Goal: Information Seeking & Learning: Find specific fact

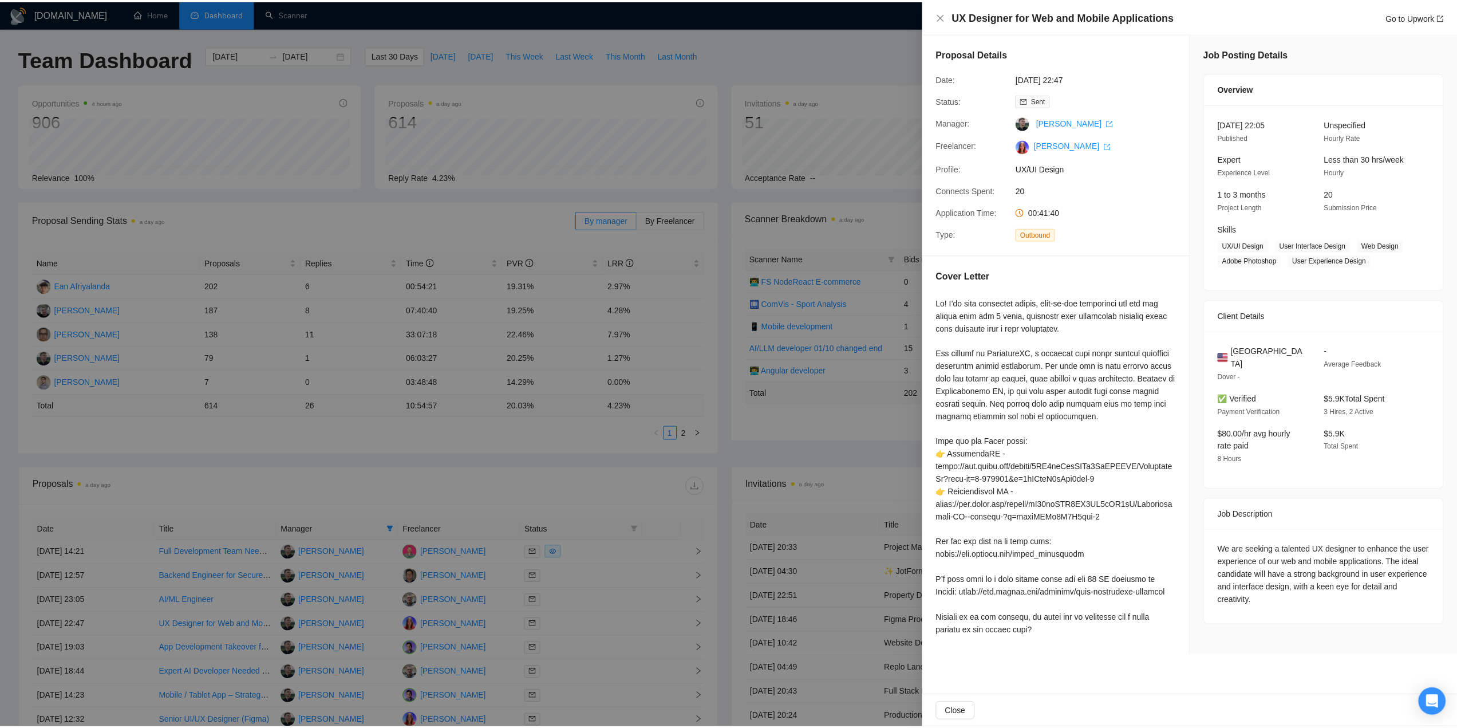
scroll to position [172, 0]
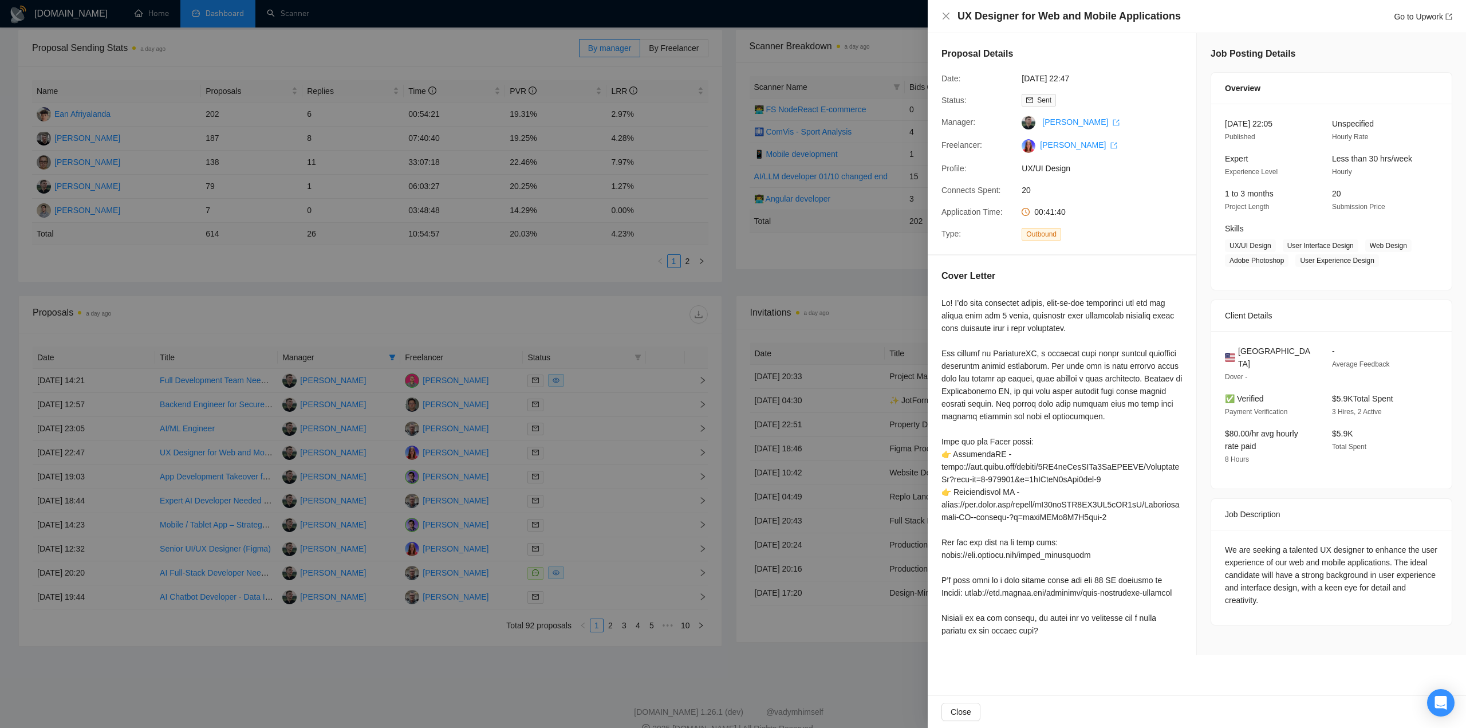
click at [479, 418] on div at bounding box center [733, 364] width 1466 height 728
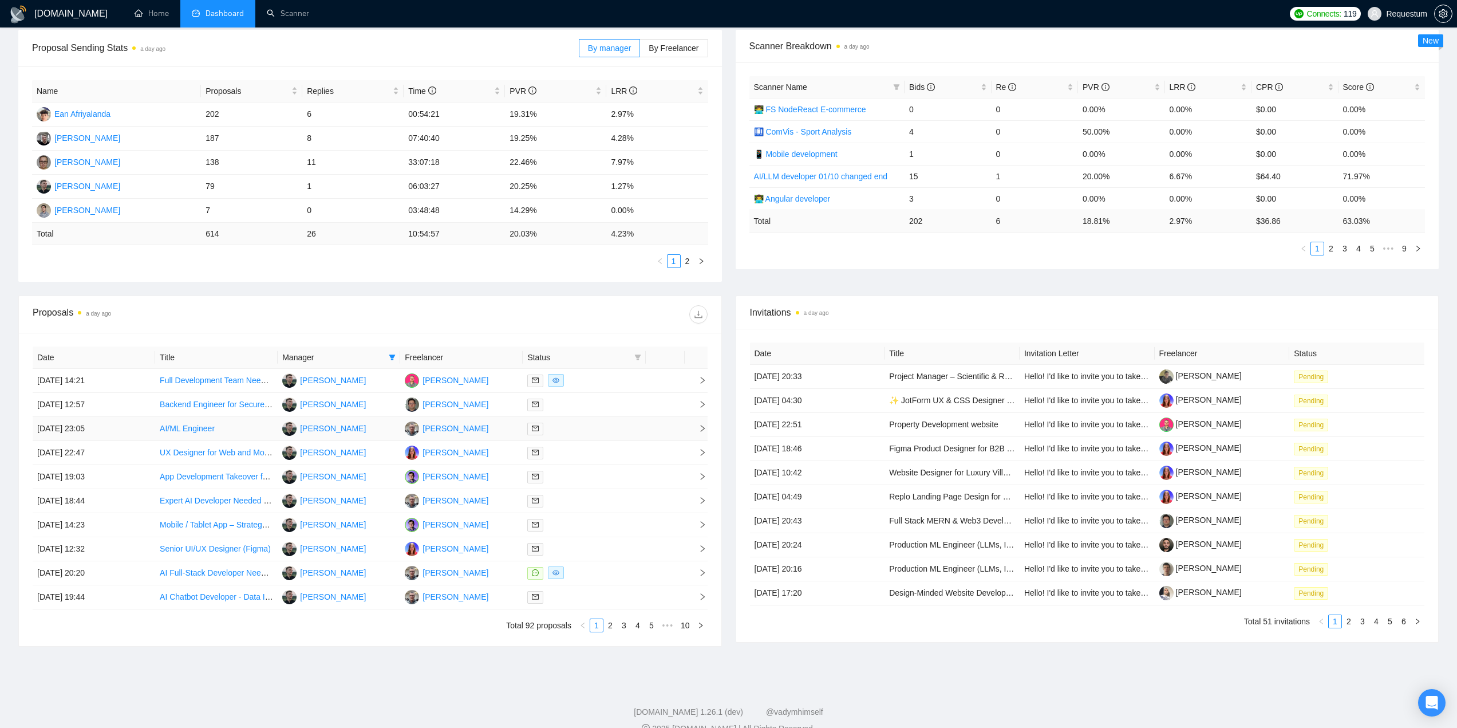
click at [566, 422] on div at bounding box center [583, 428] width 113 height 13
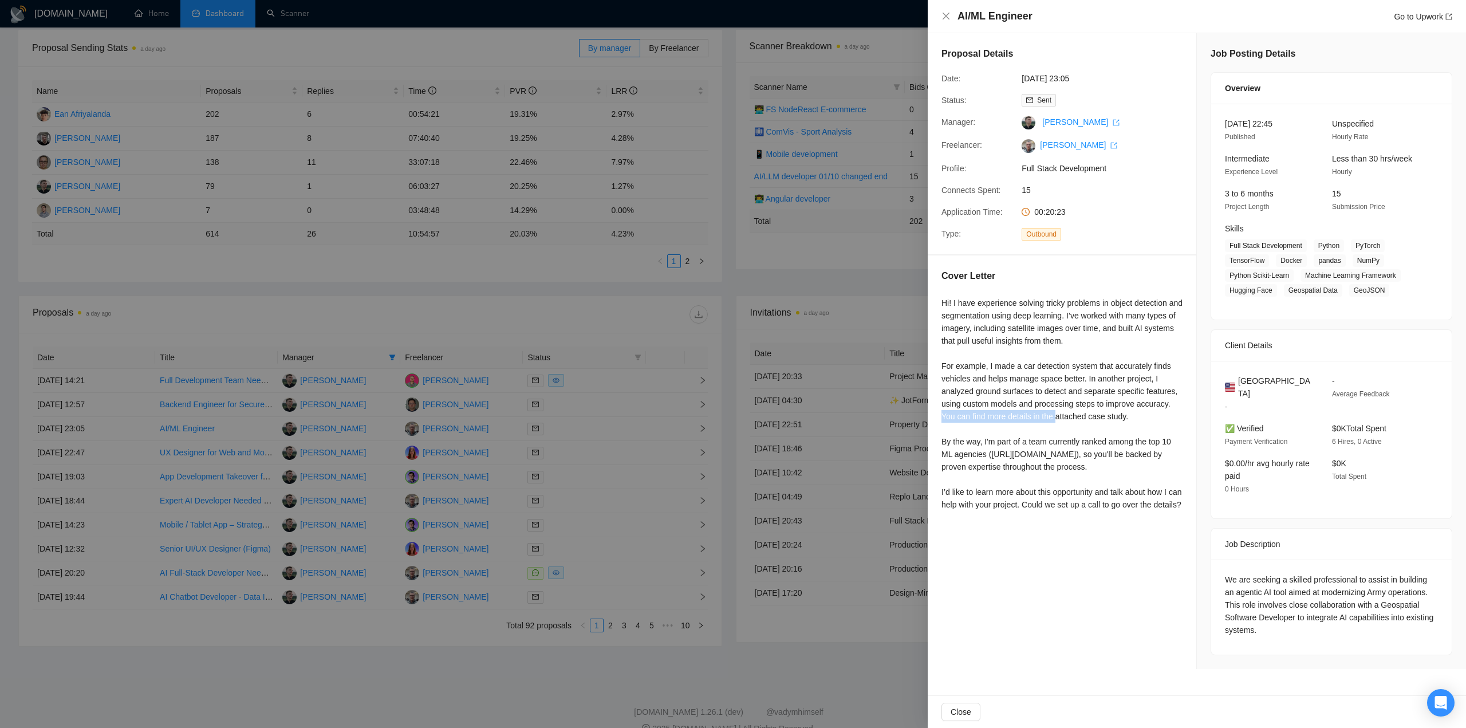
drag, startPoint x: 947, startPoint y: 416, endPoint x: 1055, endPoint y: 419, distance: 108.8
click at [1055, 419] on div "Cover Letter Hi! I have experience solving tricky problems in object detection …" at bounding box center [1062, 392] width 269 height 274
click at [1025, 442] on div "Hi! I have experience solving tricky problems in object detection and segmentat…" at bounding box center [1061, 404] width 241 height 214
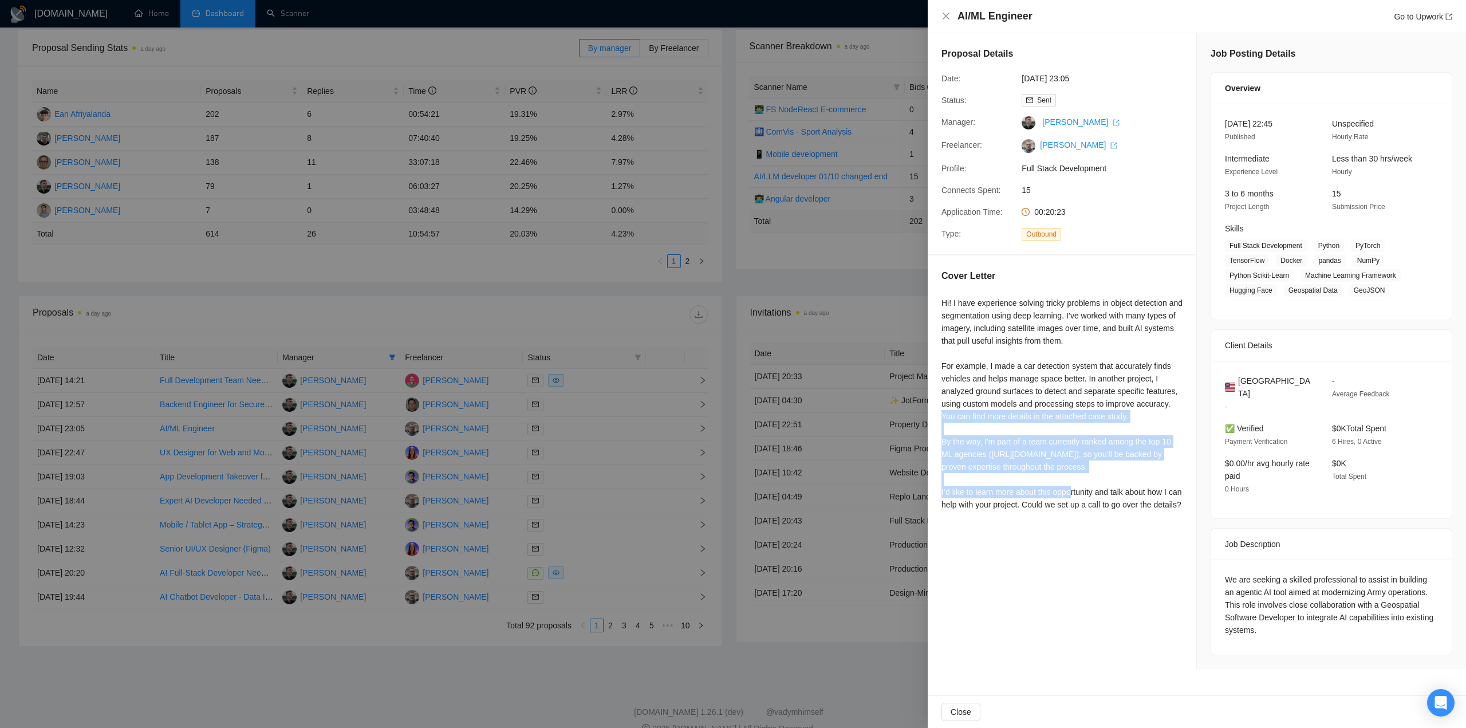
drag, startPoint x: 942, startPoint y: 415, endPoint x: 985, endPoint y: 474, distance: 73.4
click at [985, 474] on div "Hi! I have experience solving tricky problems in object detection and segmentat…" at bounding box center [1061, 404] width 241 height 214
copy div "You can find more details in the attached case study. By the way, I'm part of a…"
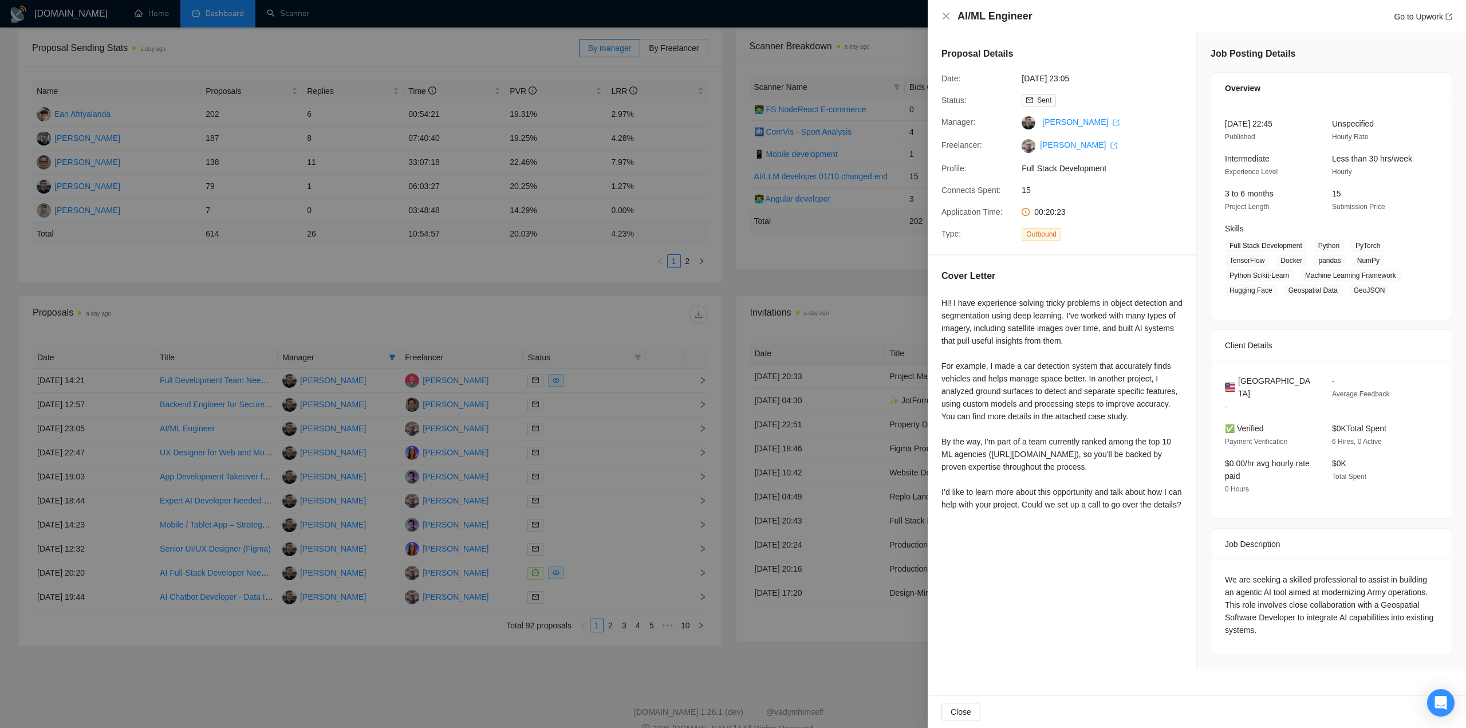
click at [430, 318] on div at bounding box center [733, 364] width 1466 height 728
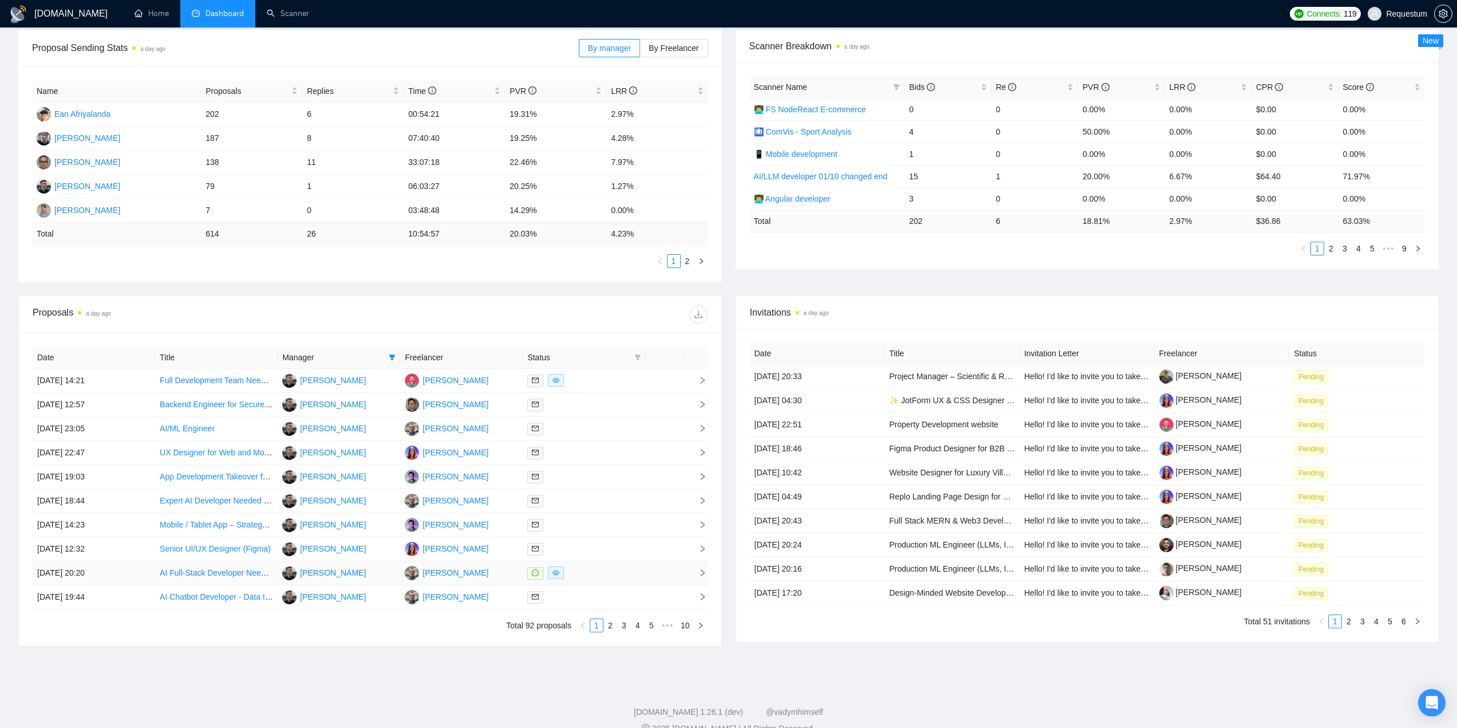
click at [606, 573] on div at bounding box center [583, 572] width 113 height 13
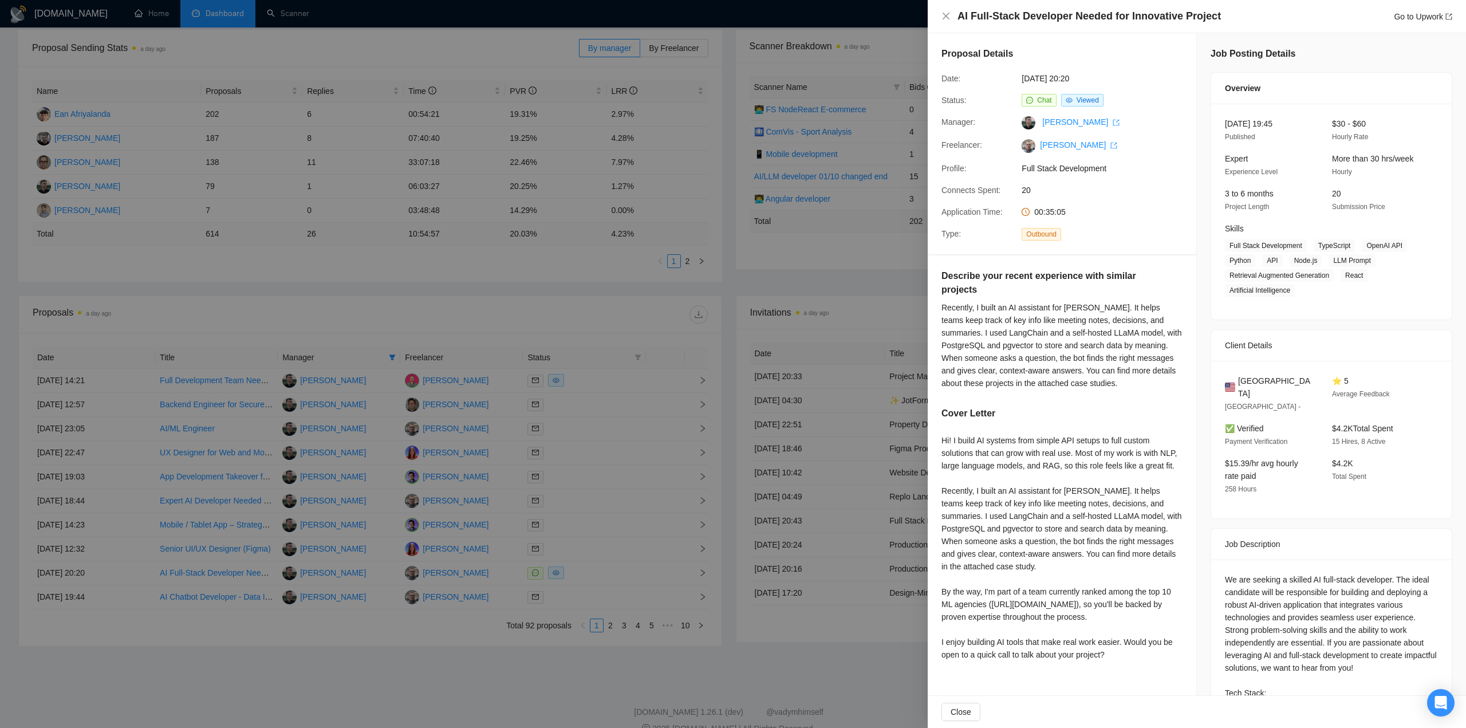
click at [604, 598] on div at bounding box center [733, 364] width 1466 height 728
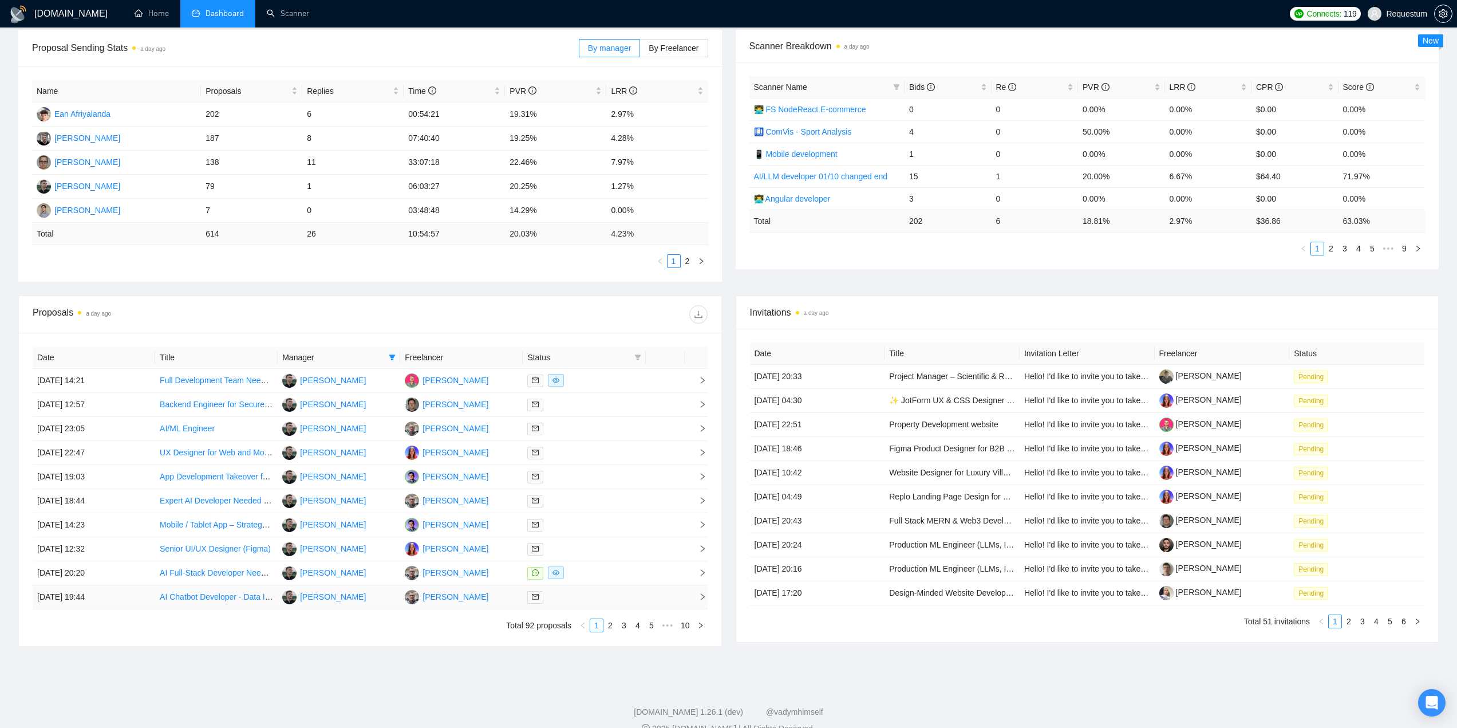
click at [604, 598] on div at bounding box center [583, 596] width 113 height 13
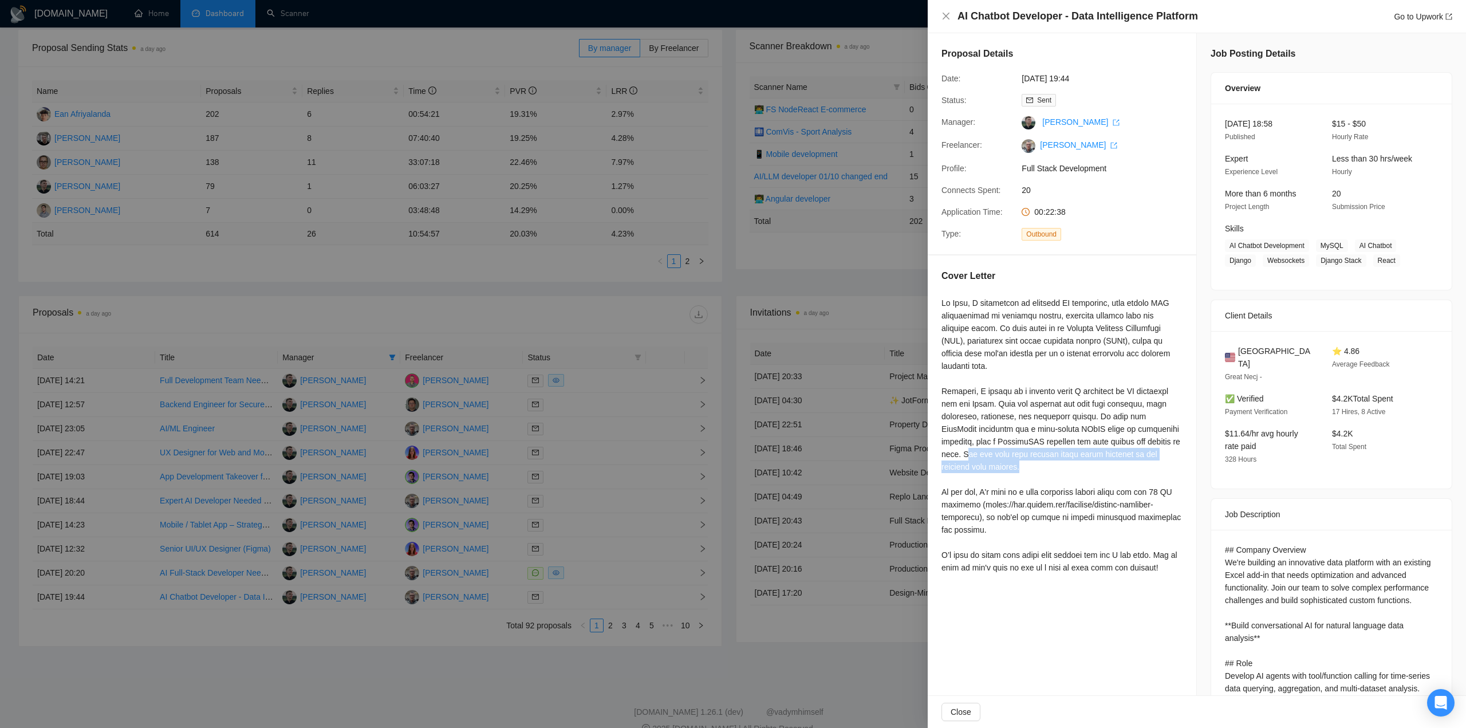
drag, startPoint x: 972, startPoint y: 456, endPoint x: 1022, endPoint y: 464, distance: 50.6
click at [1022, 464] on div at bounding box center [1061, 435] width 241 height 277
click at [978, 454] on div at bounding box center [1061, 435] width 241 height 277
drag, startPoint x: 972, startPoint y: 453, endPoint x: 1026, endPoint y: 466, distance: 55.3
click at [1026, 466] on div at bounding box center [1061, 435] width 241 height 277
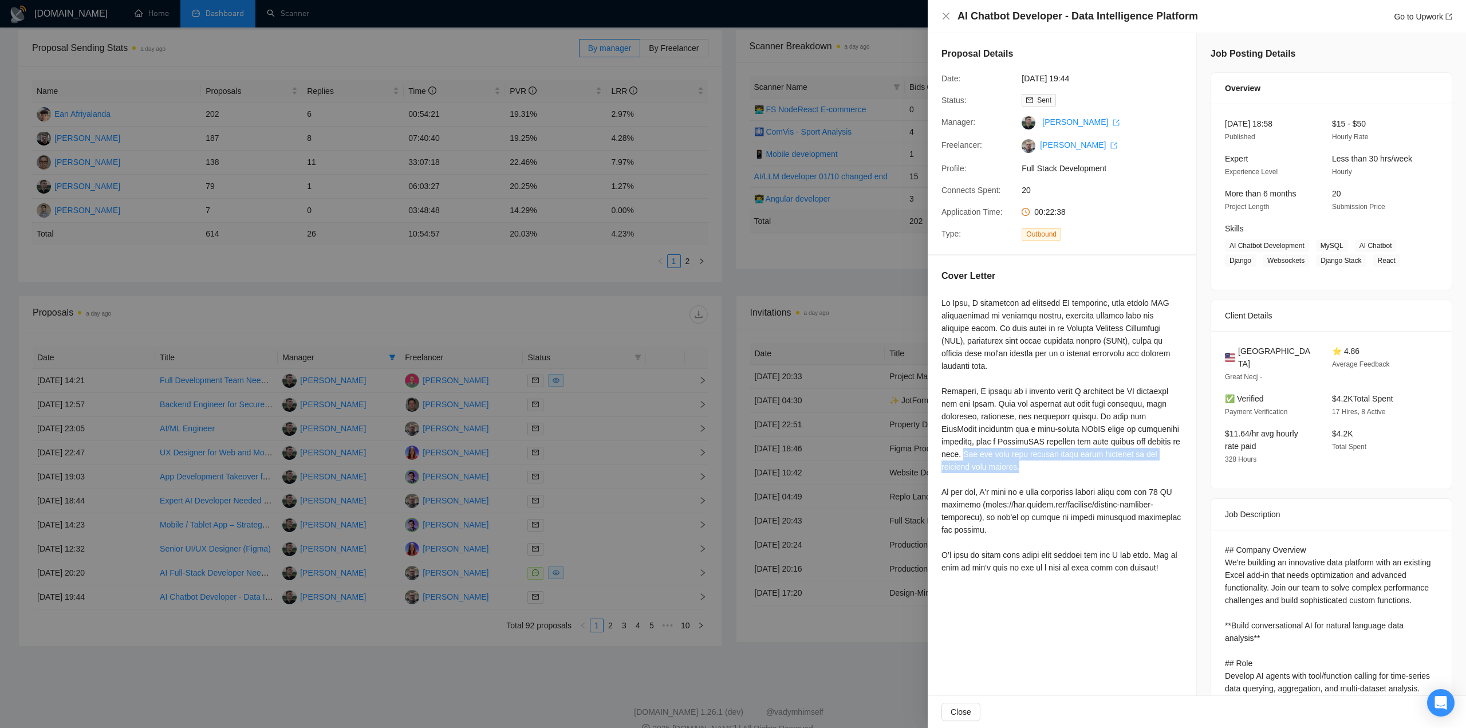
copy div "You can find more details about these projects in the attached case studies."
click at [606, 308] on div at bounding box center [733, 364] width 1466 height 728
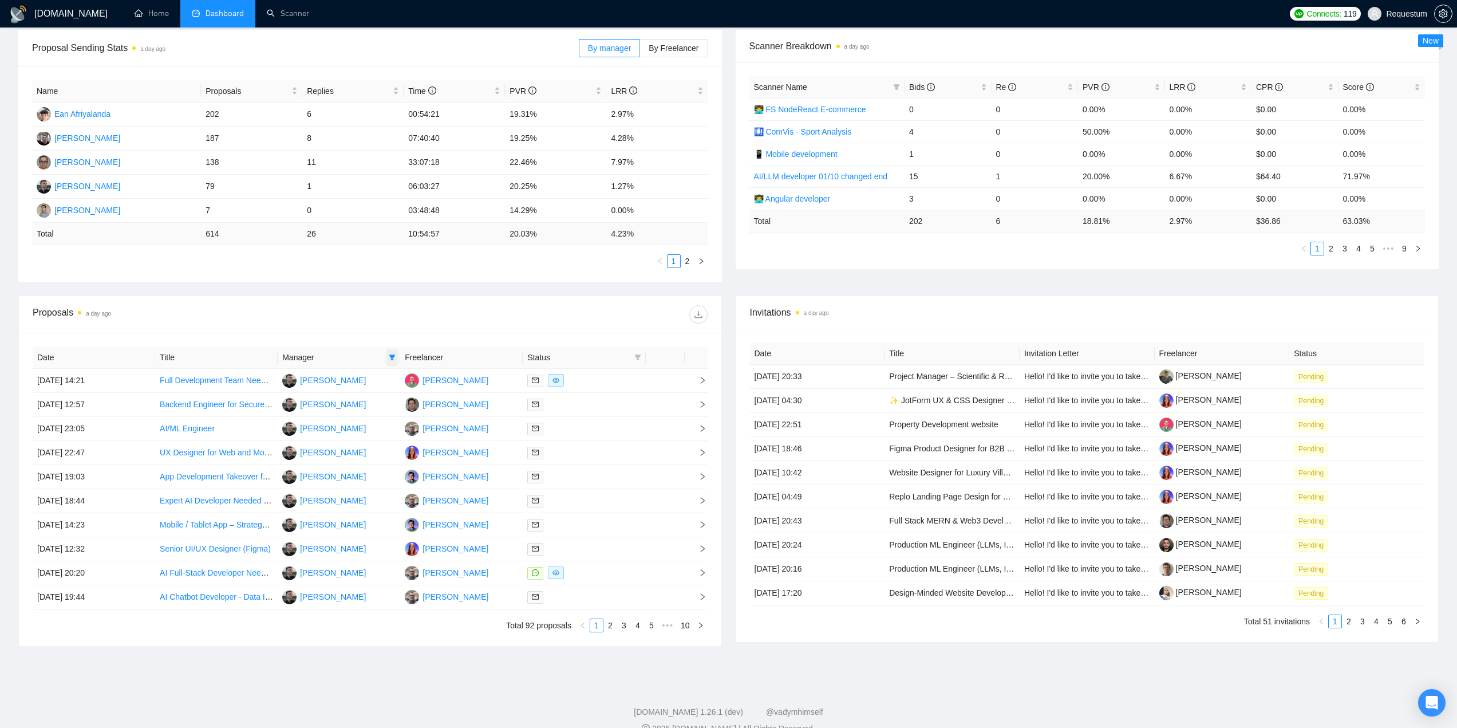
click at [395, 357] on icon "filter" at bounding box center [392, 357] width 7 height 7
click at [396, 316] on div at bounding box center [538, 314] width 337 height 18
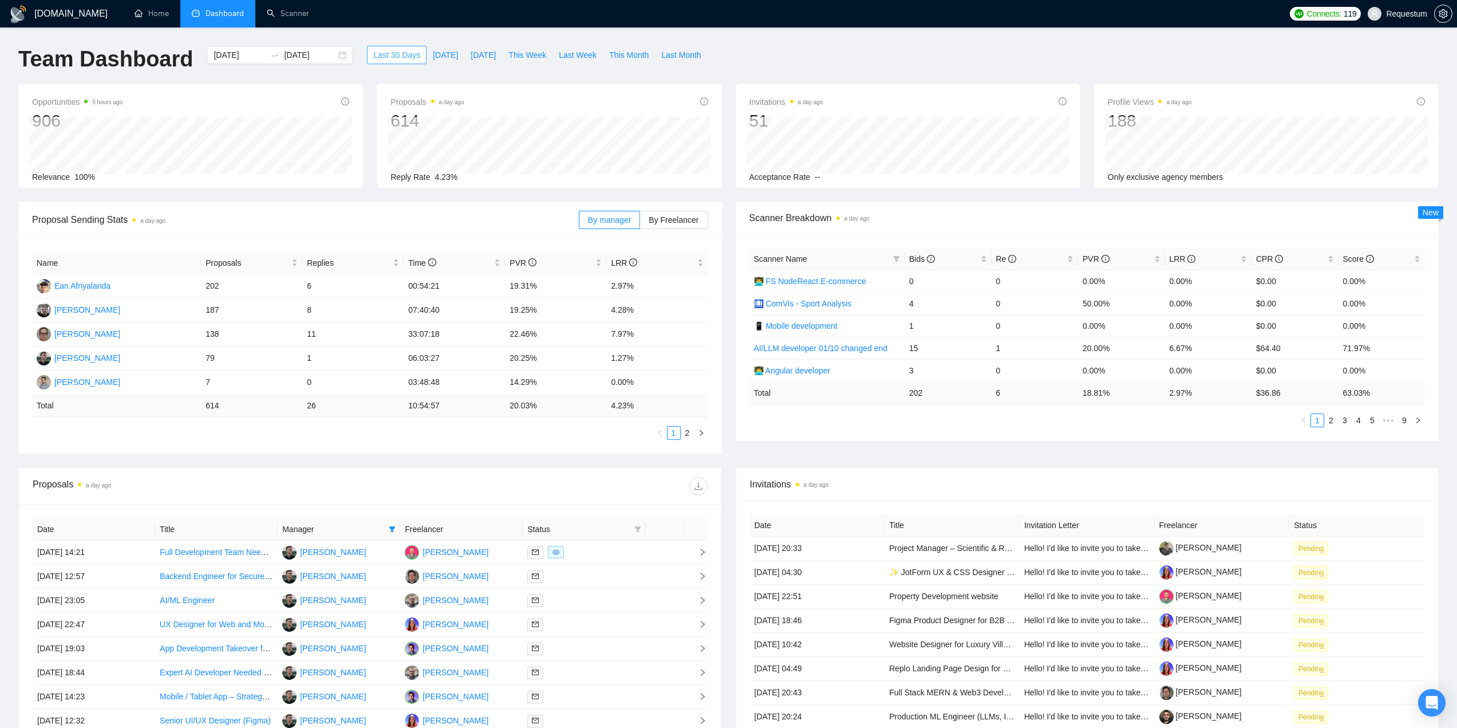
click at [383, 53] on span "Last 30 Days" at bounding box center [396, 55] width 47 height 13
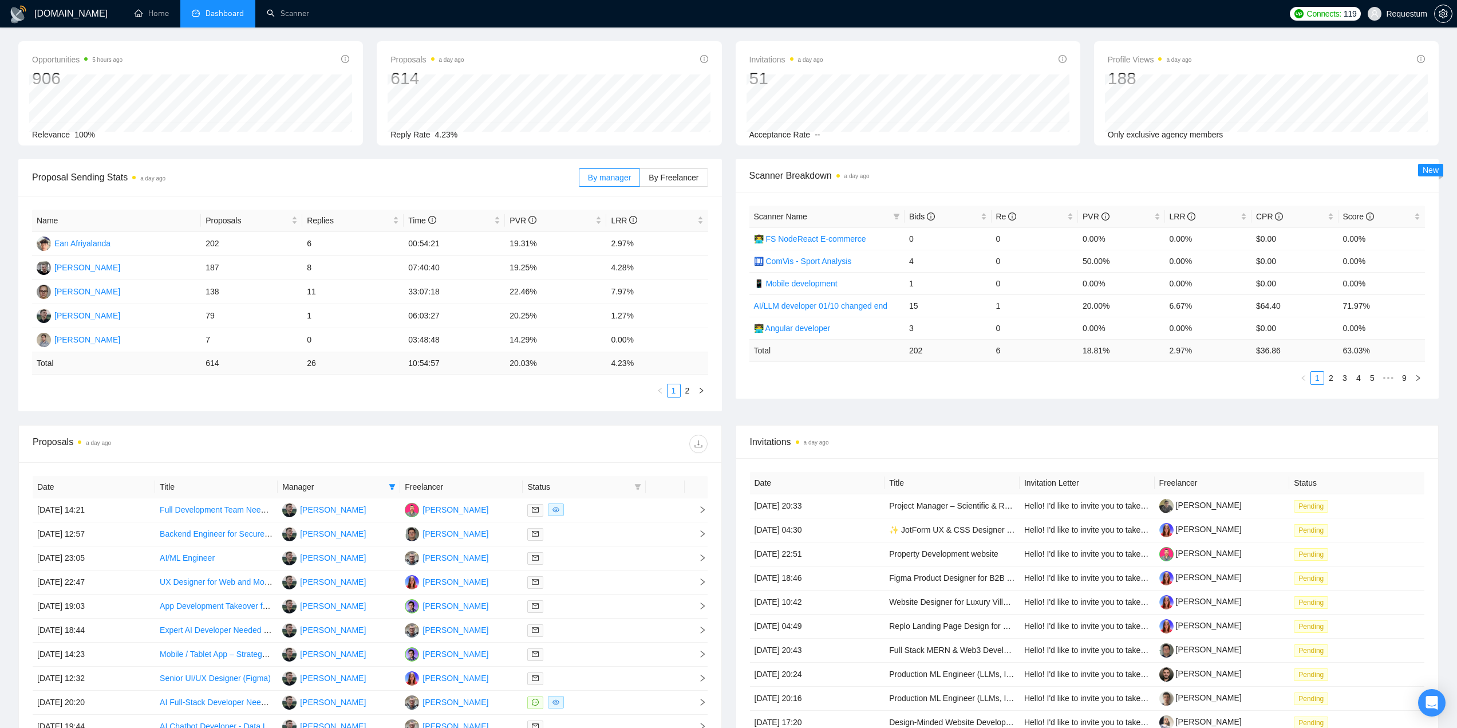
scroll to position [192, 0]
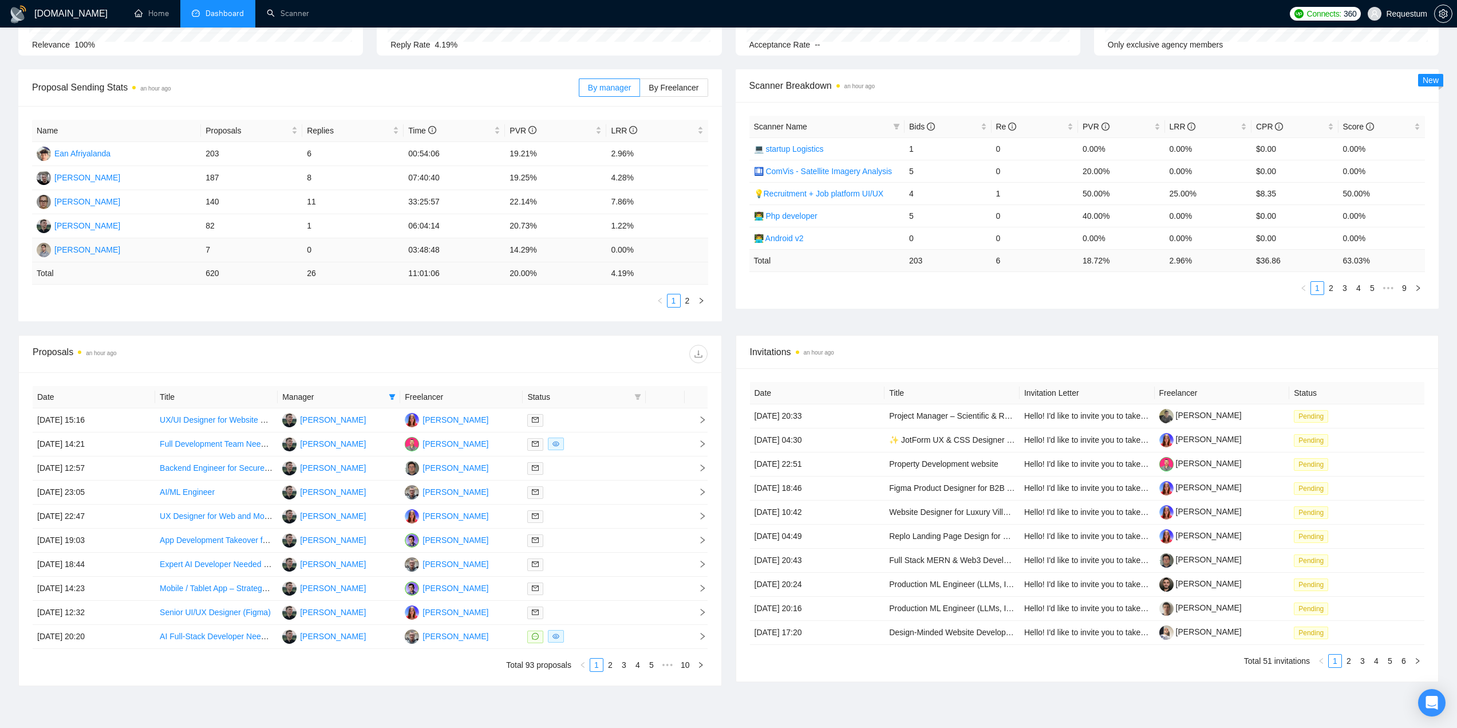
scroll to position [172, 0]
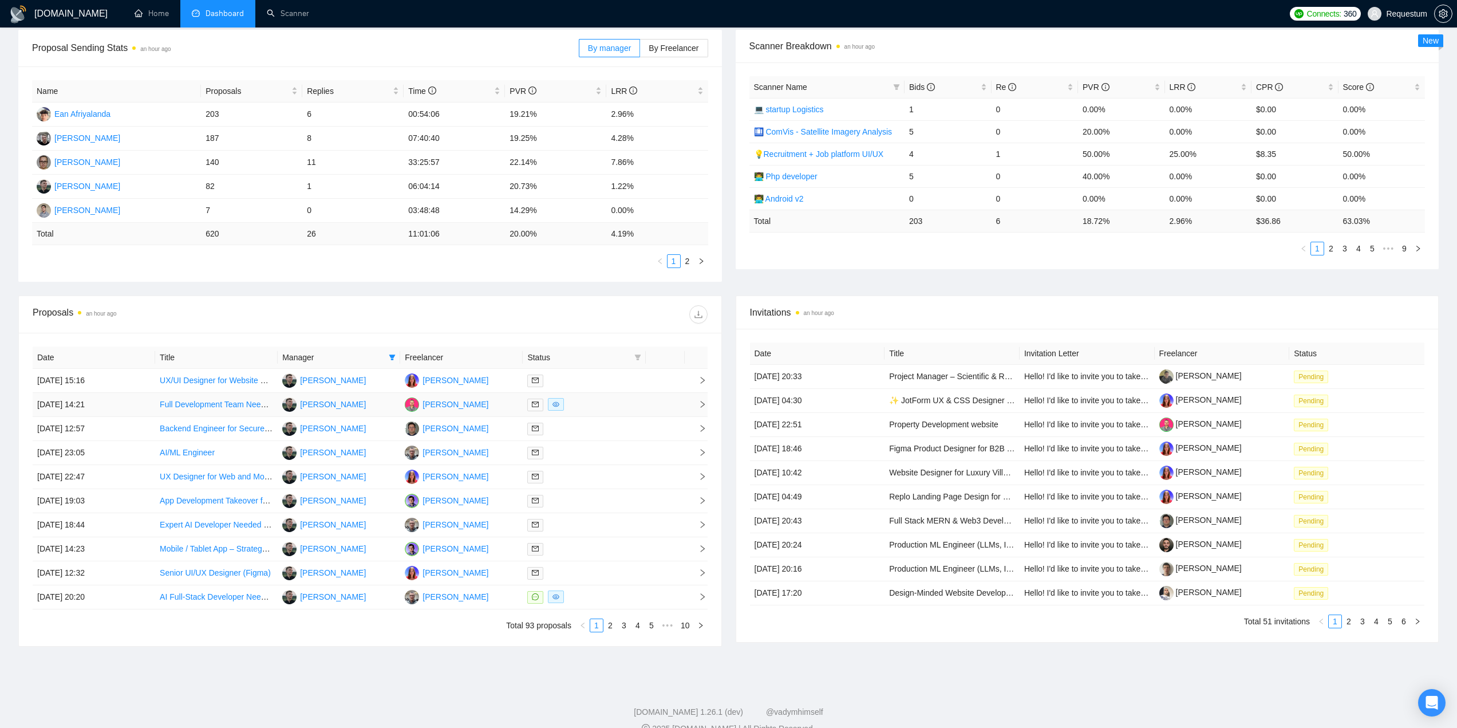
click at [601, 405] on div at bounding box center [583, 404] width 113 height 13
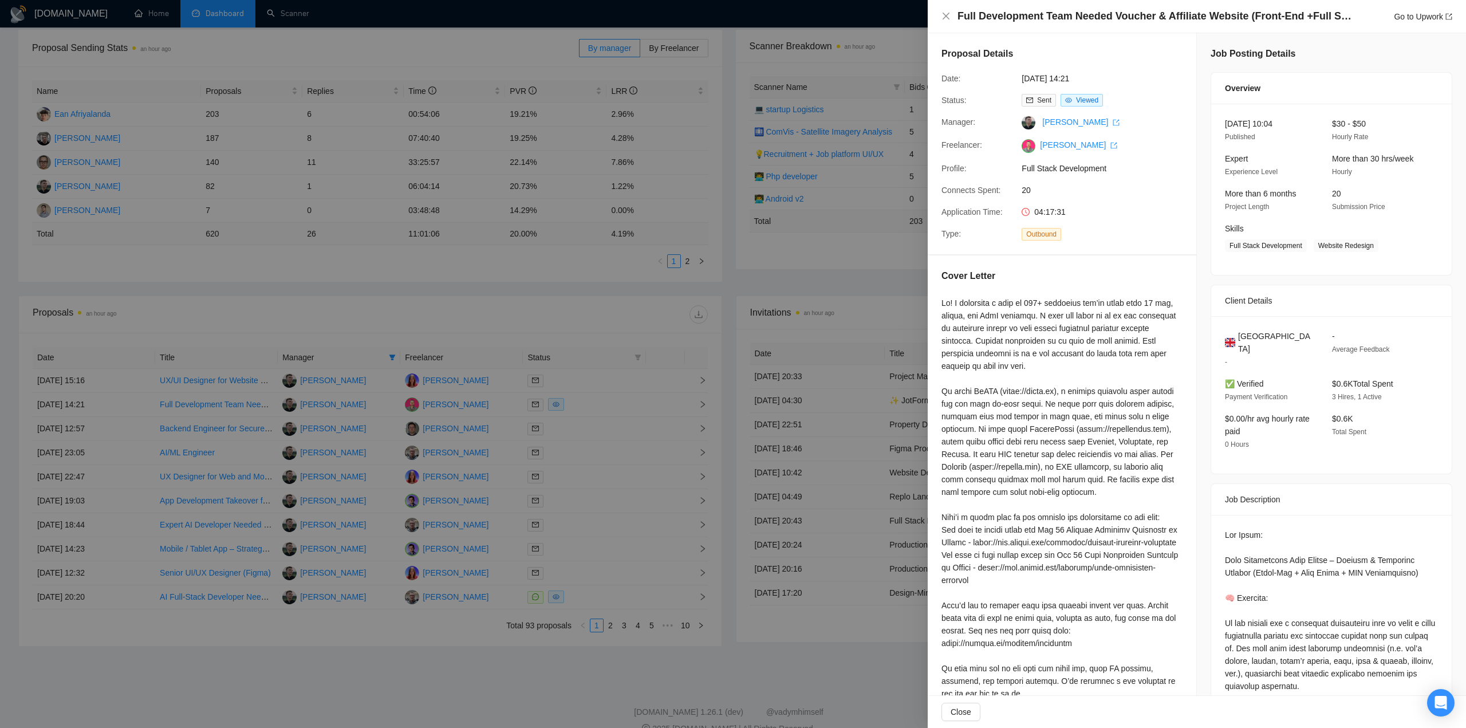
drag, startPoint x: 594, startPoint y: 342, endPoint x: 556, endPoint y: 310, distance: 50.0
click at [594, 342] on div at bounding box center [733, 364] width 1466 height 728
